Goal: Navigation & Orientation: Understand site structure

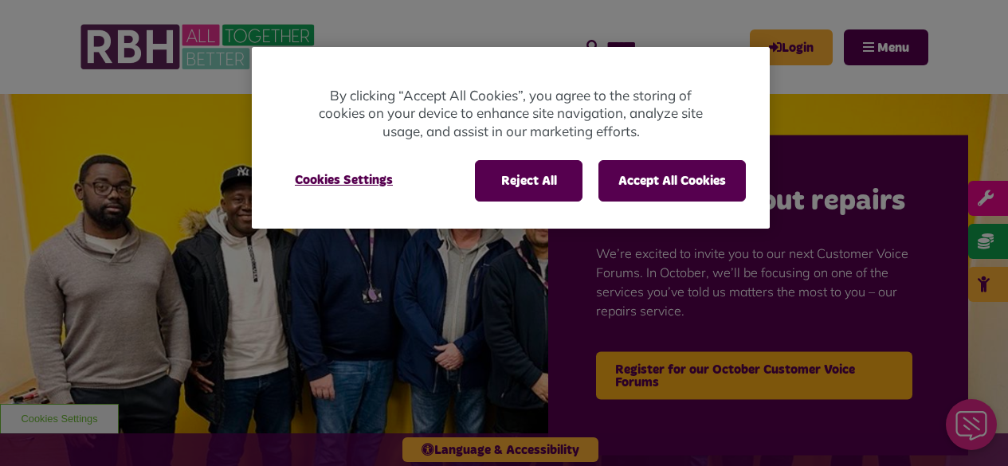
click at [825, 79] on div at bounding box center [504, 233] width 1008 height 466
click at [358, 180] on button "Cookies Settings" at bounding box center [344, 180] width 136 height 40
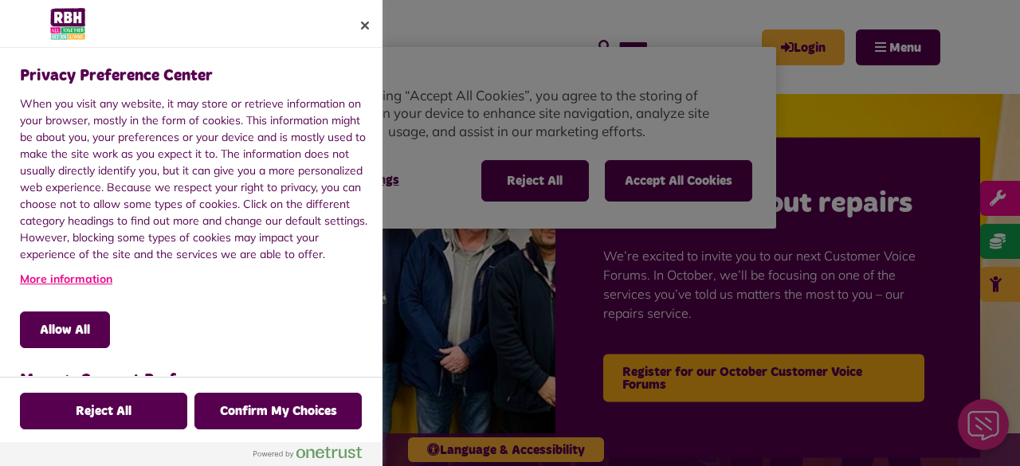
click at [549, 186] on div at bounding box center [510, 233] width 1020 height 466
click at [360, 19] on button "Close" at bounding box center [364, 25] width 35 height 35
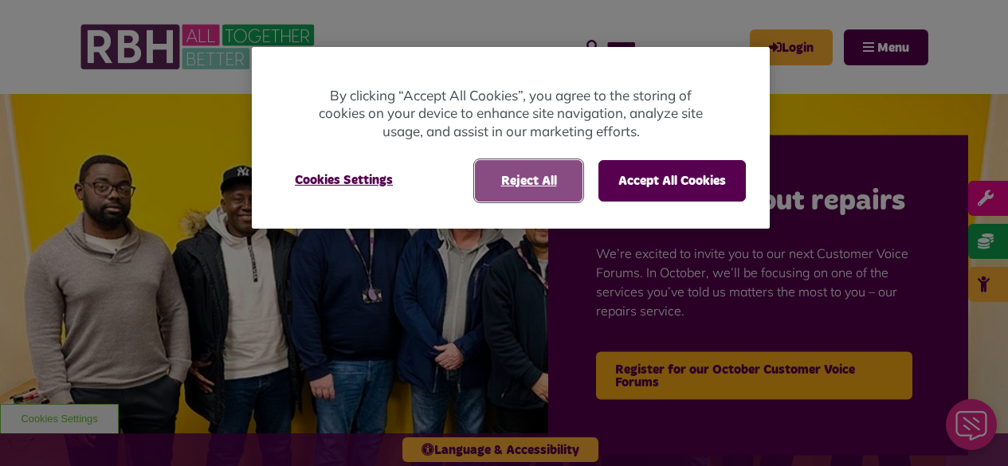
click at [542, 182] on button "Reject All" at bounding box center [529, 180] width 108 height 41
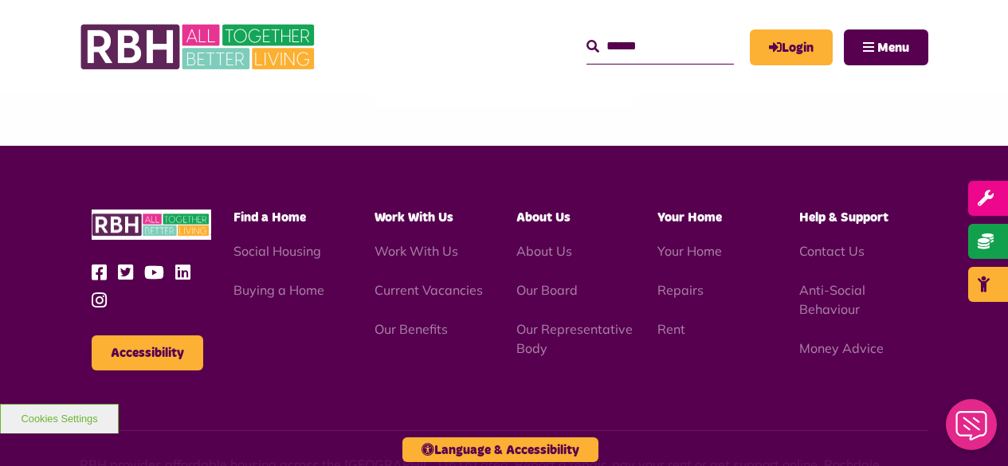
scroll to position [1912, 0]
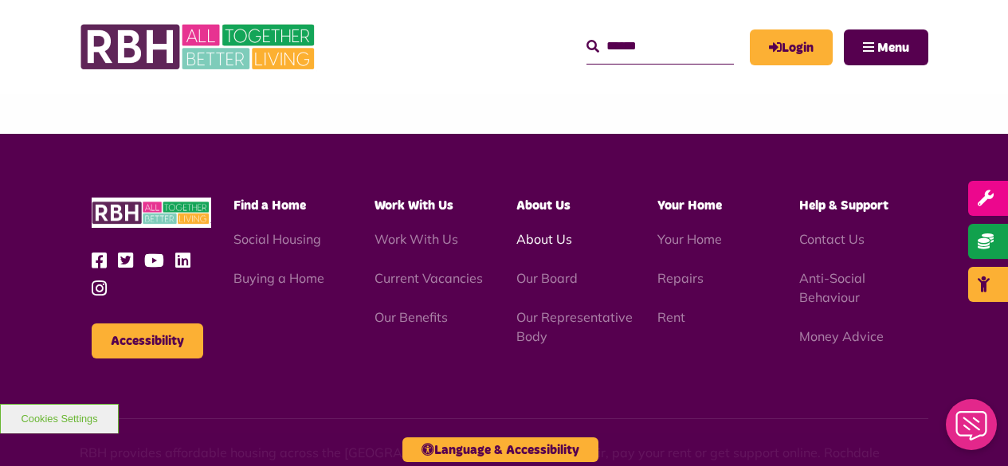
click at [545, 231] on link "About Us" at bounding box center [544, 239] width 56 height 16
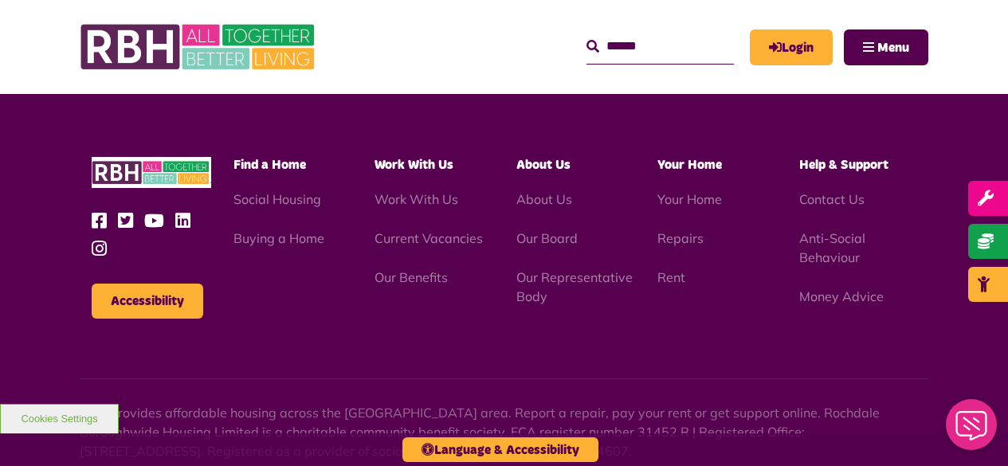
scroll to position [1991, 0]
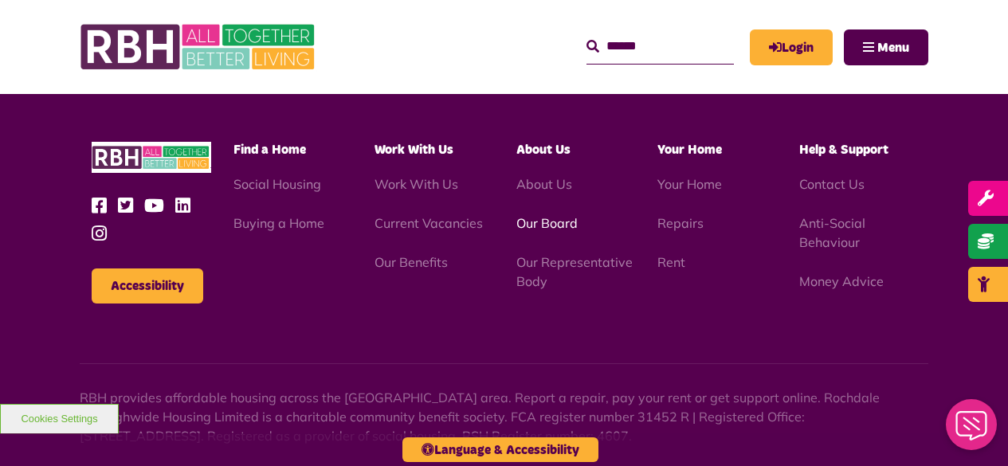
click at [552, 217] on link "Our Board" at bounding box center [546, 223] width 61 height 16
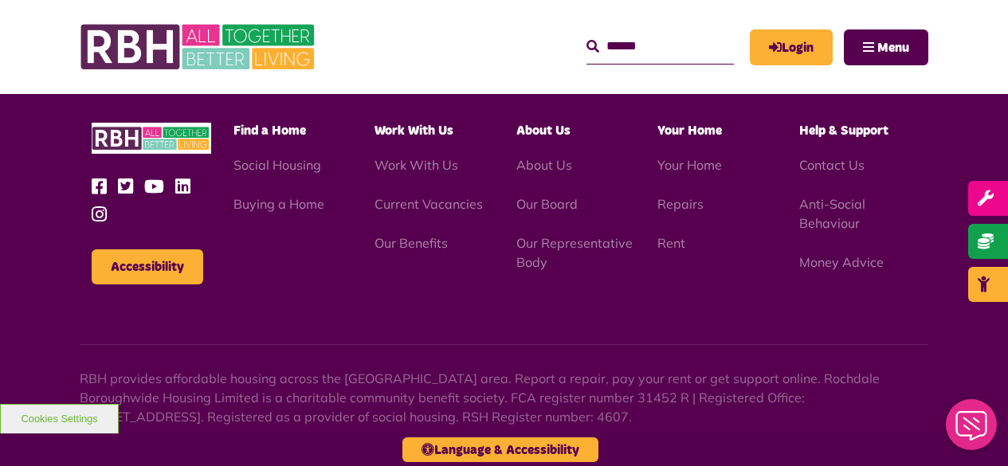
scroll to position [4063, 0]
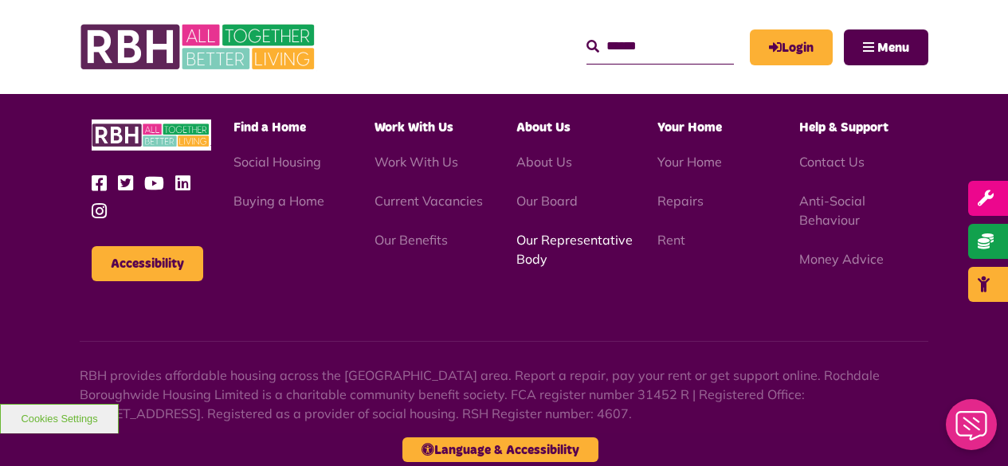
click at [550, 232] on link "Our Representative Body" at bounding box center [574, 249] width 116 height 35
